Goal: Book appointment/travel/reservation

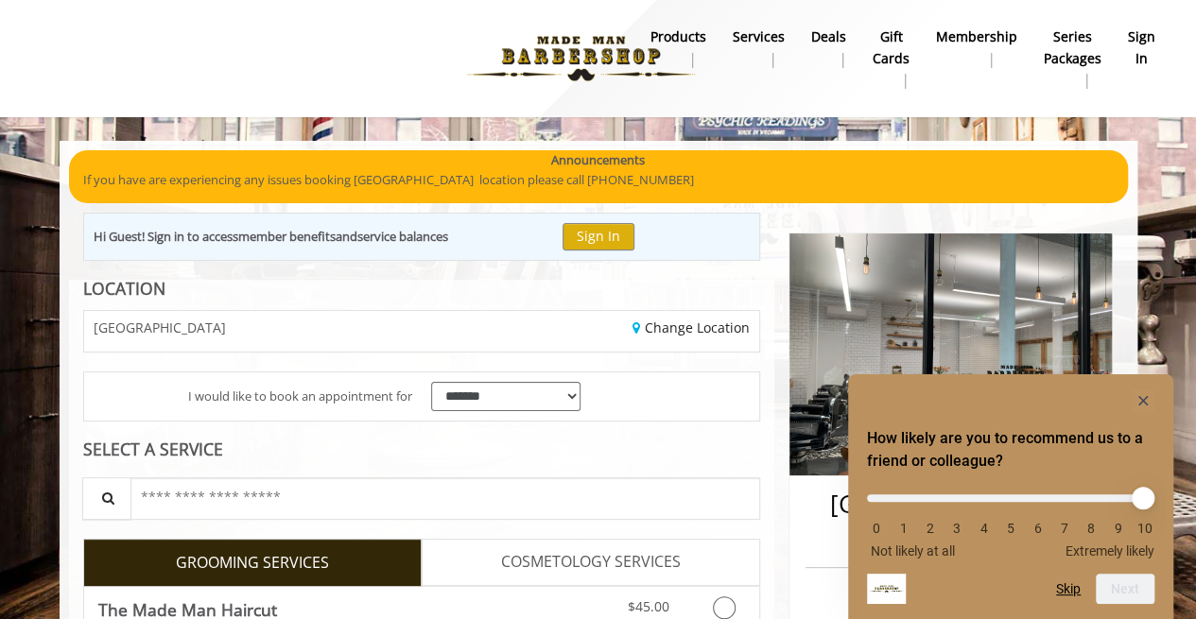
click at [1070, 597] on button "Skip" at bounding box center [1068, 589] width 25 height 15
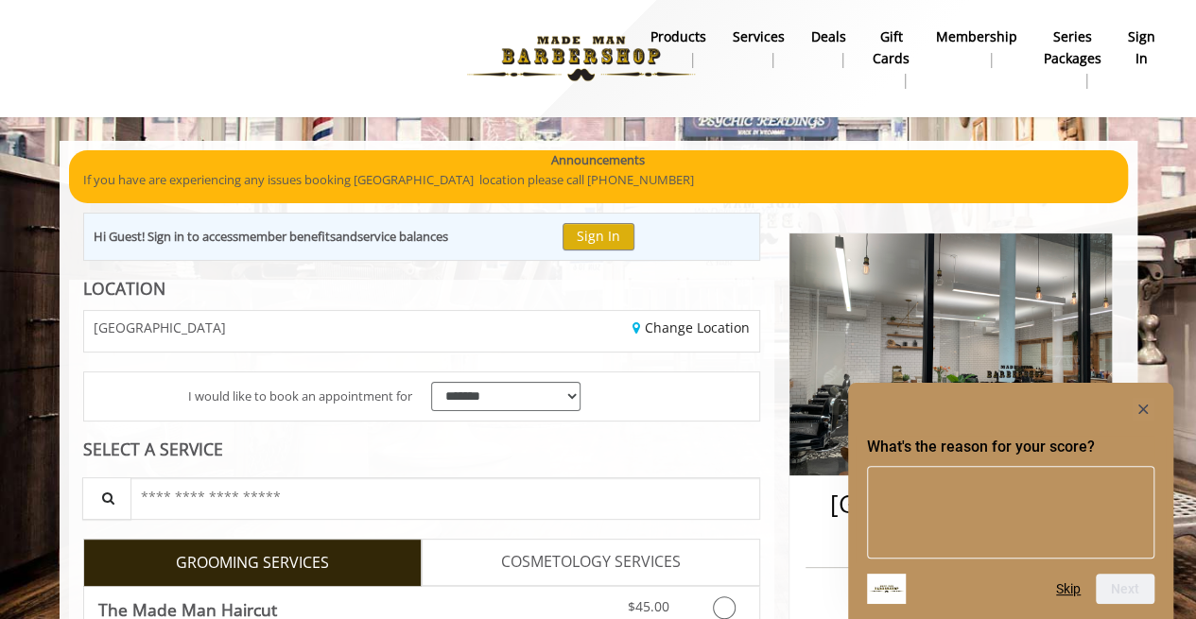
click at [1070, 597] on button "Skip" at bounding box center [1068, 589] width 25 height 15
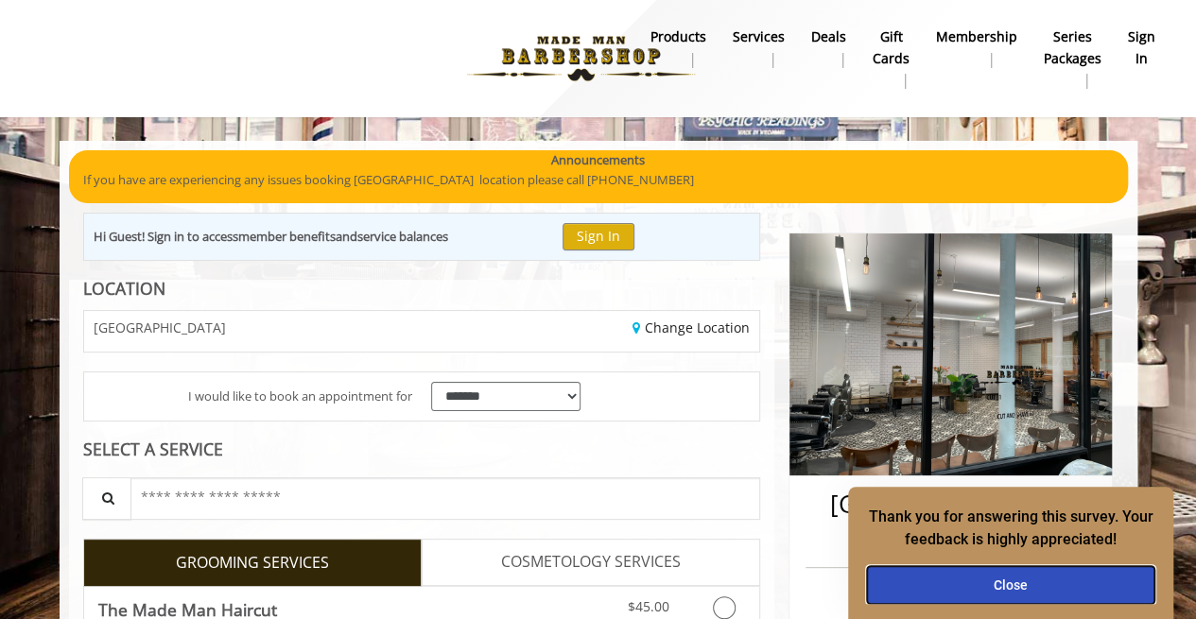
click at [1070, 597] on button "Close" at bounding box center [1011, 586] width 288 height 38
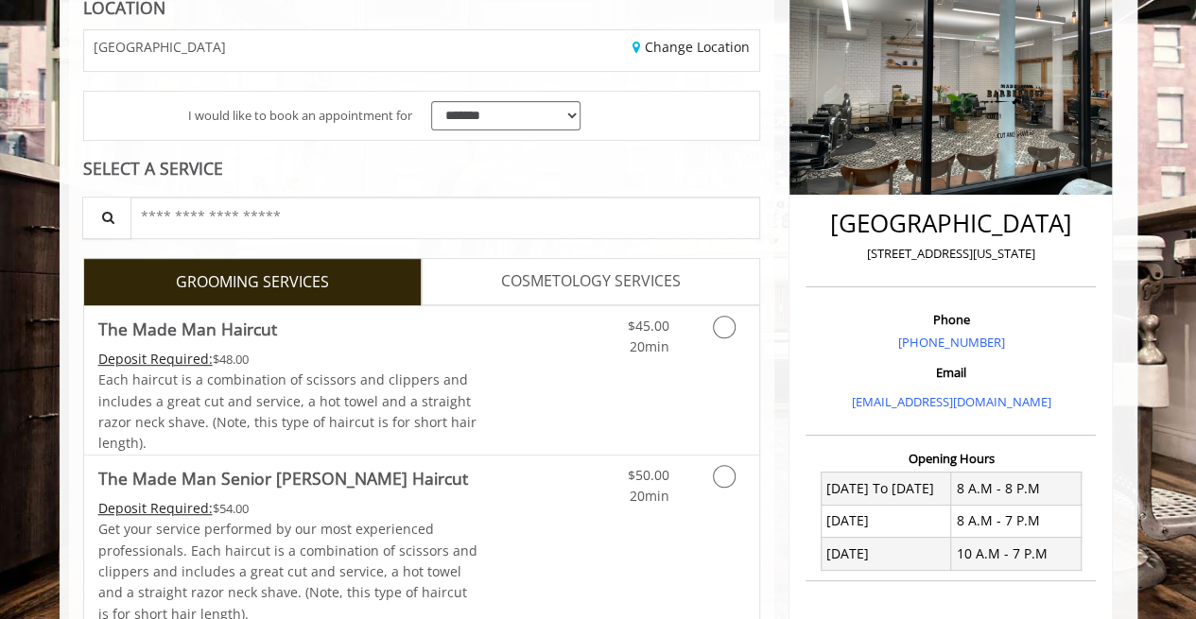
scroll to position [282, 0]
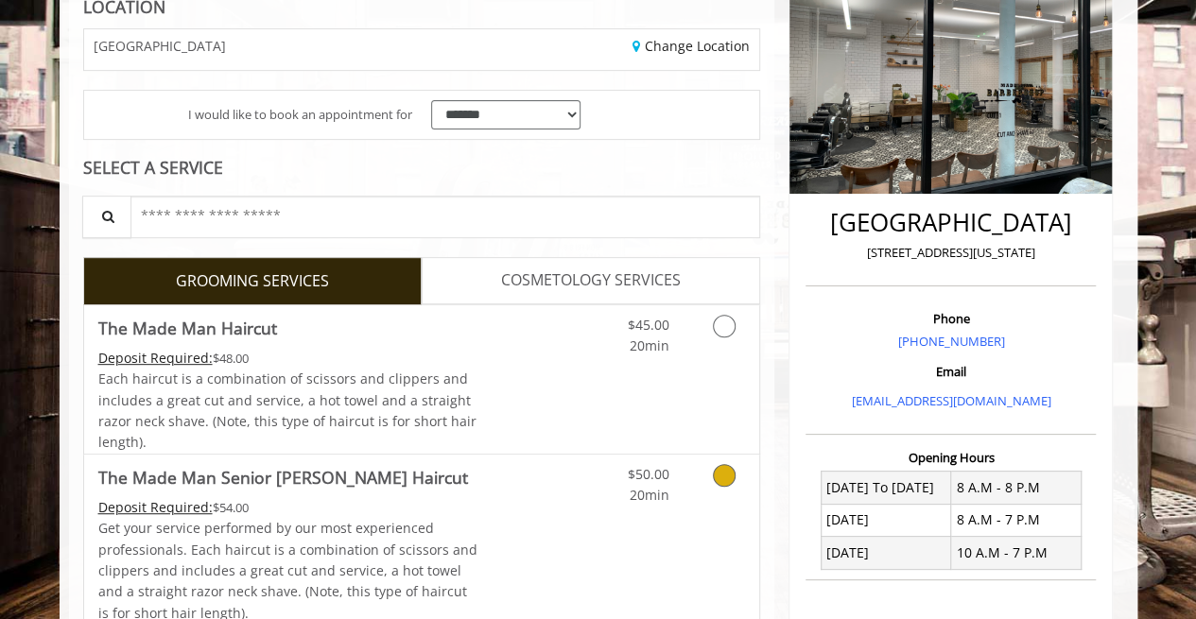
click at [506, 488] on link "Discounted Price" at bounding box center [534, 546] width 113 height 183
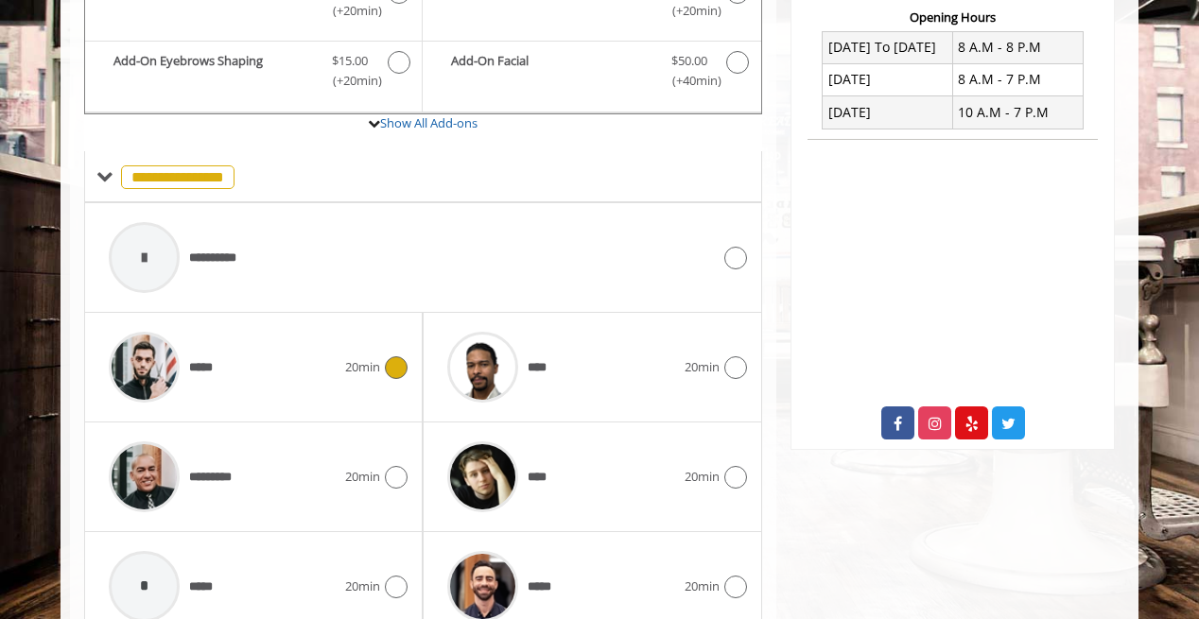
click at [363, 357] on span "20min" at bounding box center [362, 367] width 35 height 20
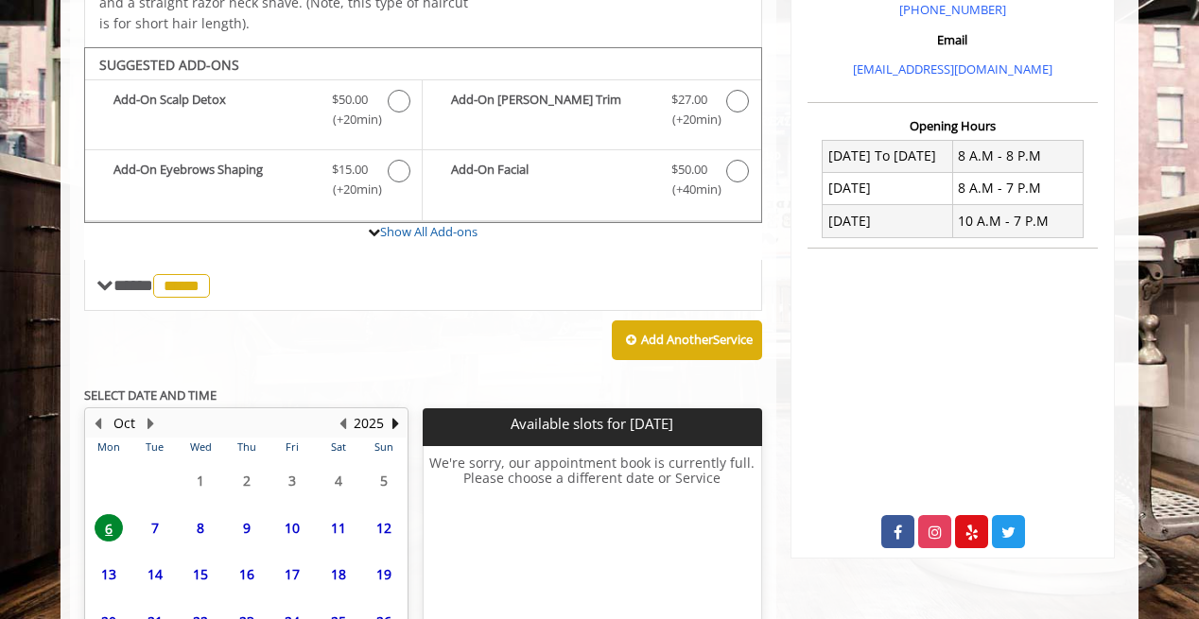
scroll to position [723, 0]
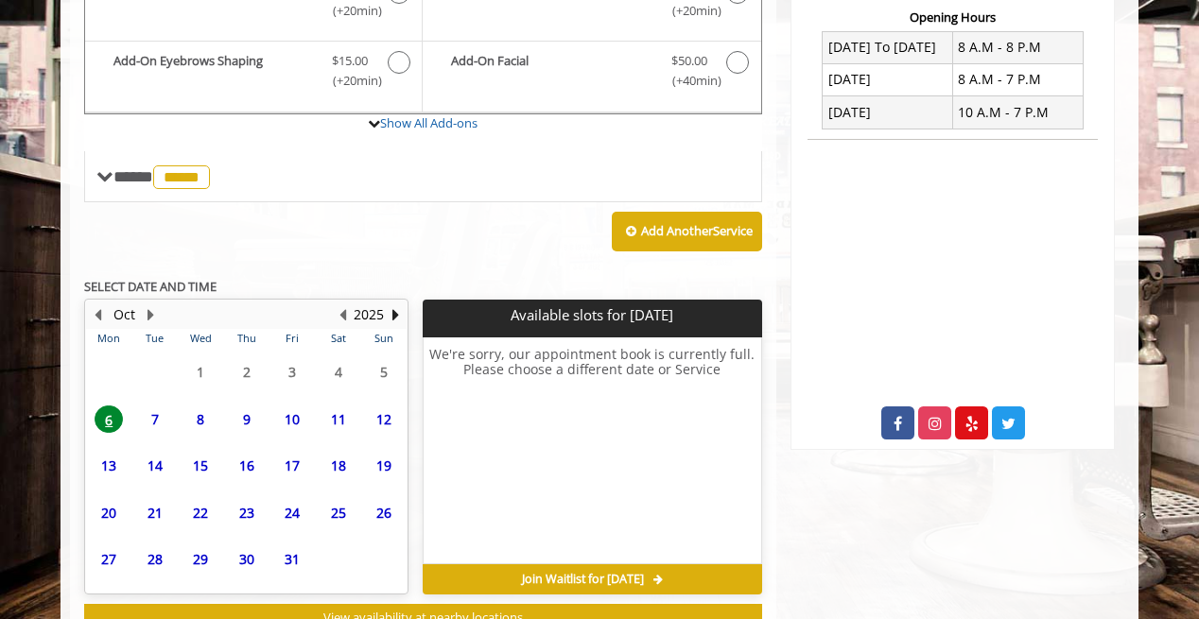
click at [195, 414] on span "8" at bounding box center [200, 419] width 28 height 27
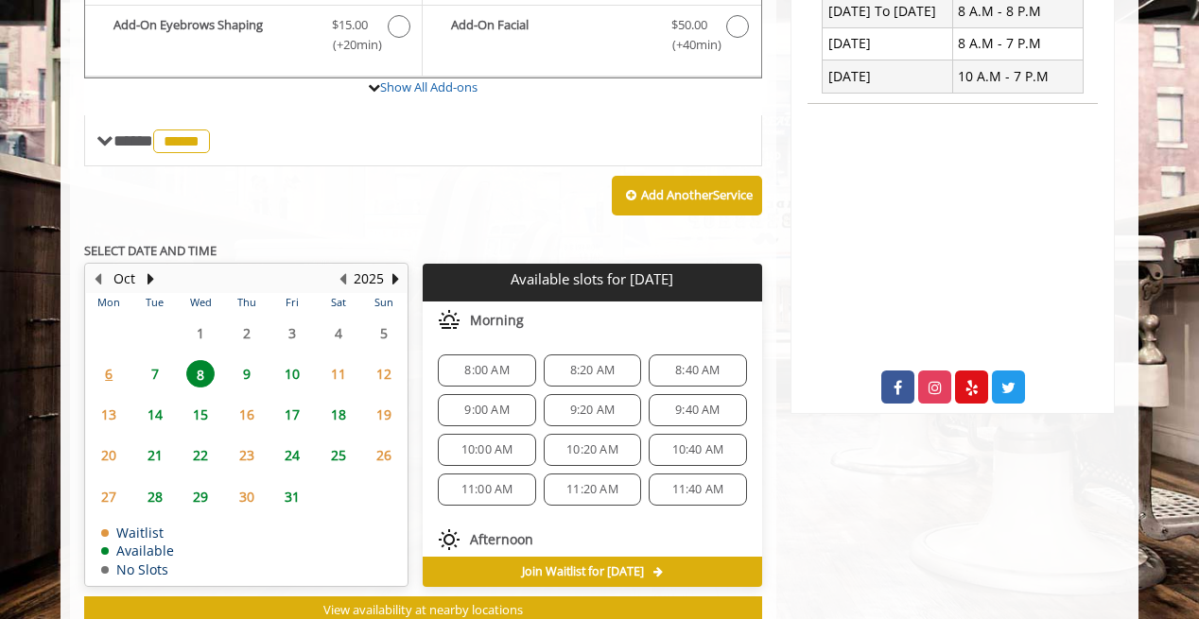
scroll to position [720, 0]
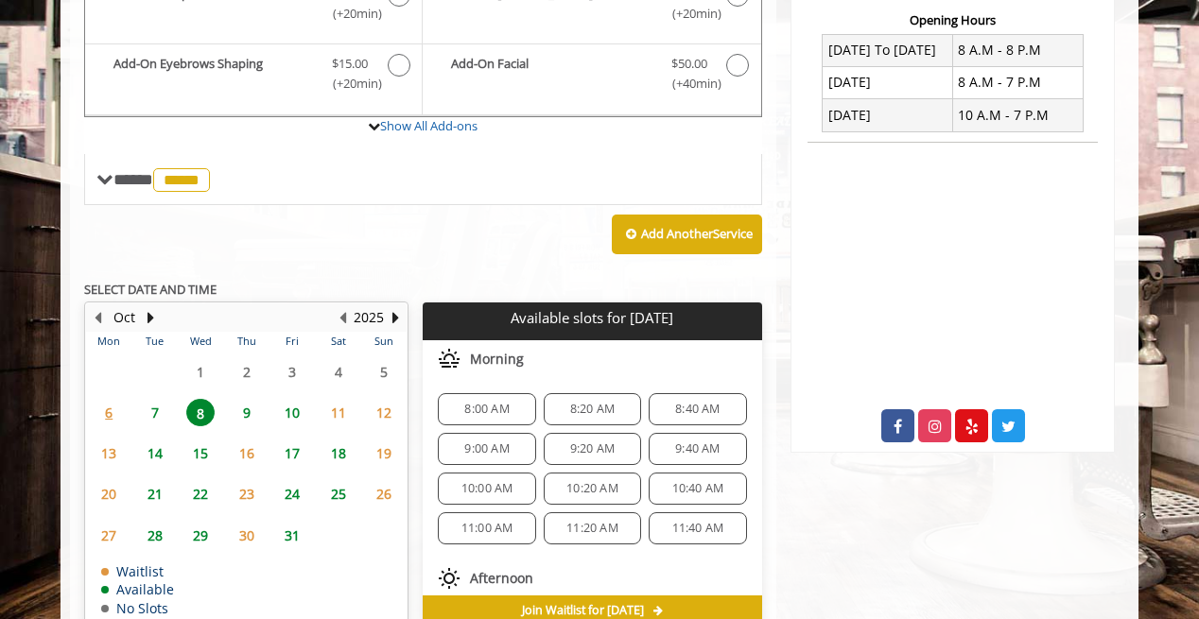
click at [511, 402] on span "8:00 AM" at bounding box center [486, 409] width 80 height 15
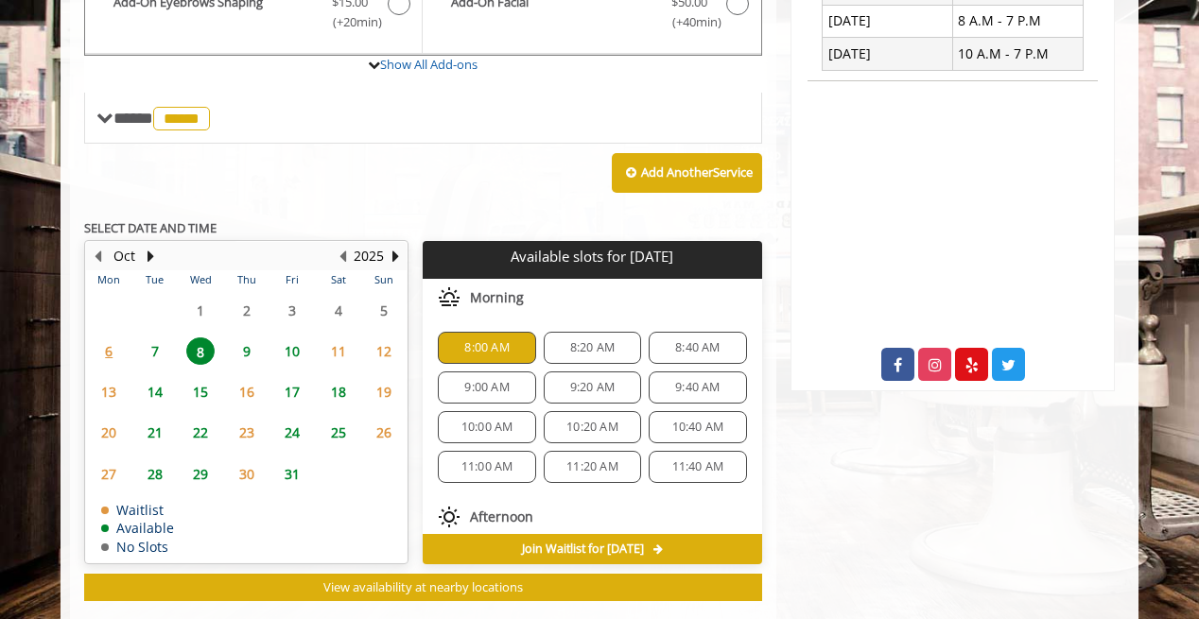
scroll to position [776, 0]
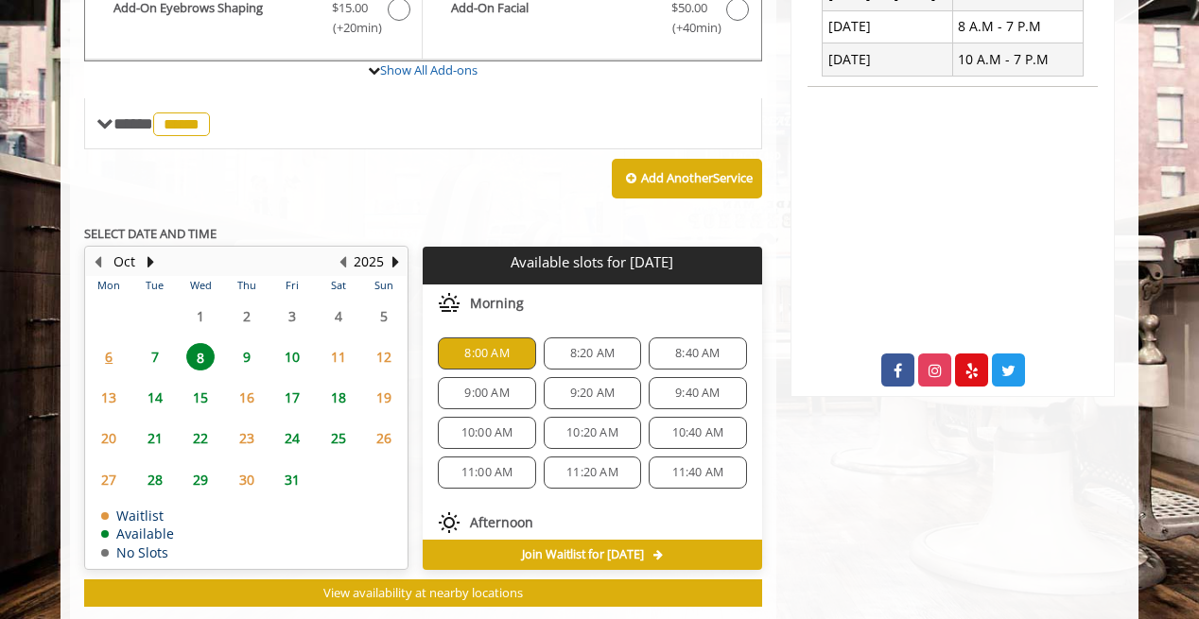
click at [516, 355] on span "8:00 AM" at bounding box center [486, 353] width 80 height 15
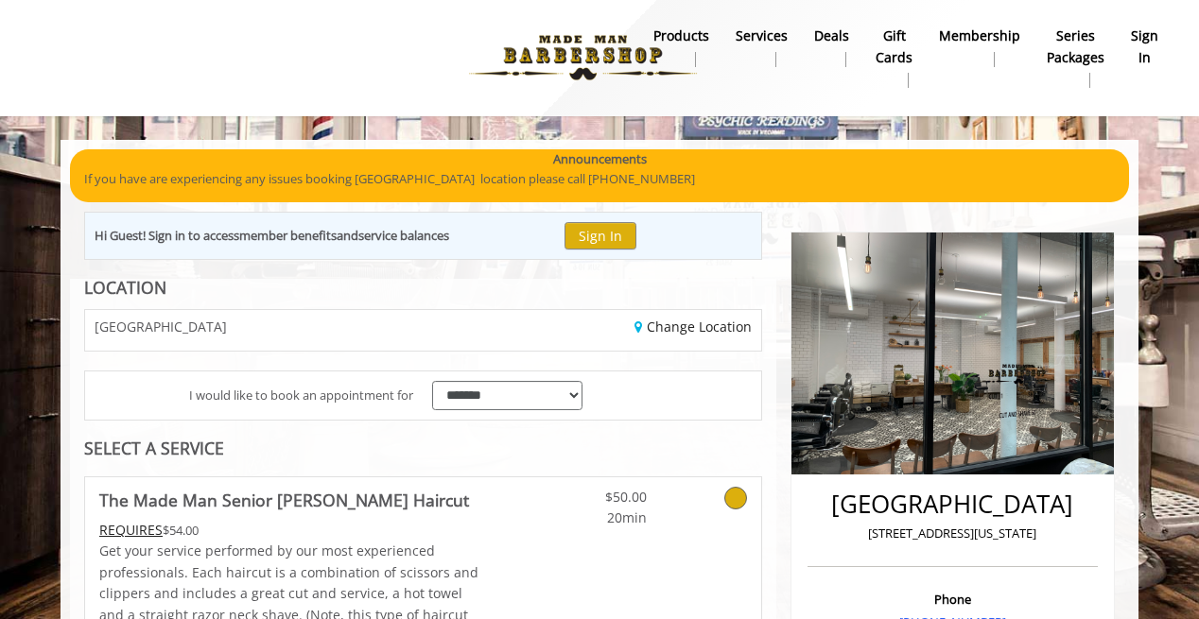
scroll to position [0, 0]
